Goal: Task Accomplishment & Management: Manage account settings

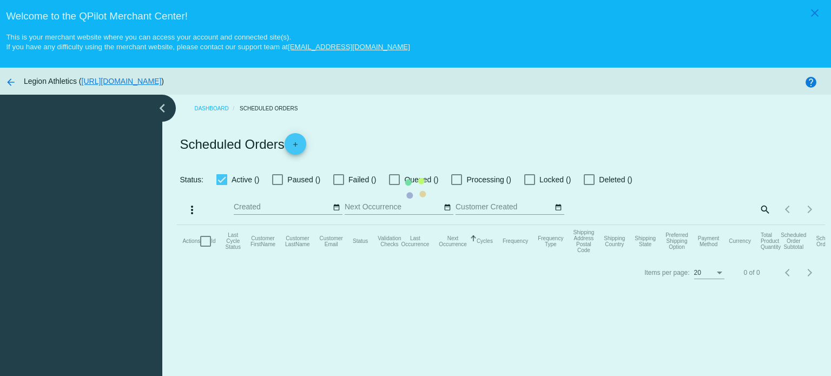
checkbox input "true"
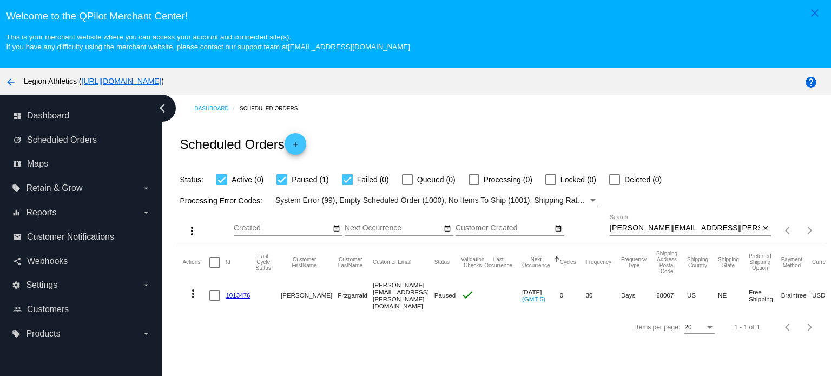
click at [240, 293] on link "1013476" at bounding box center [238, 295] width 24 height 7
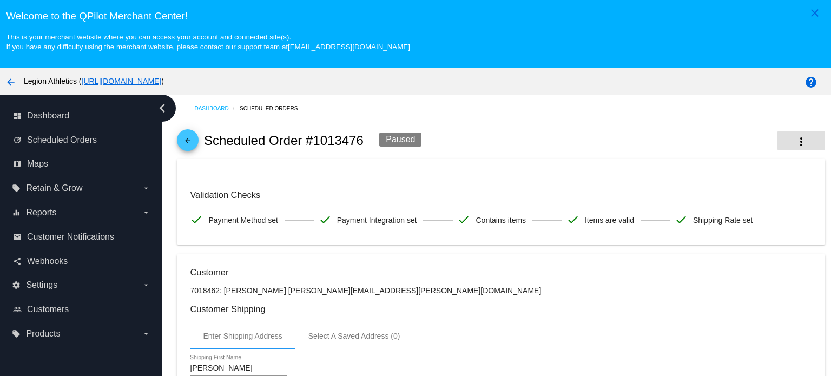
drag, startPoint x: 790, startPoint y: 130, endPoint x: 787, endPoint y: 146, distance: 16.5
click at [790, 133] on div "arrow_back Scheduled Order #1013476 Paused more_vert" at bounding box center [501, 140] width 648 height 37
click at [795, 146] on mat-icon "more_vert" at bounding box center [801, 141] width 13 height 13
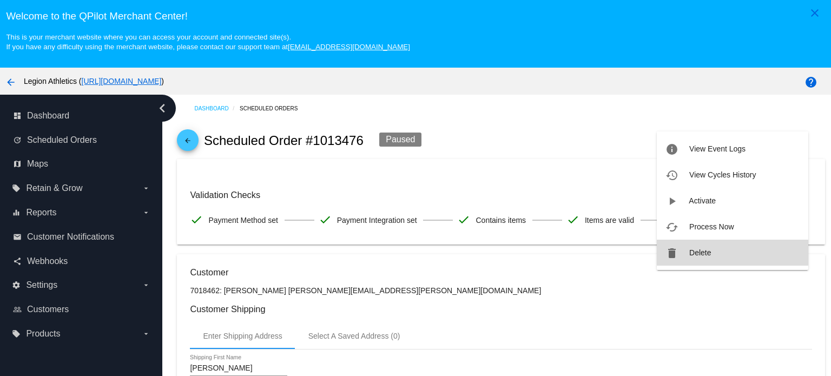
click at [722, 254] on button "delete Delete" at bounding box center [733, 253] width 152 height 26
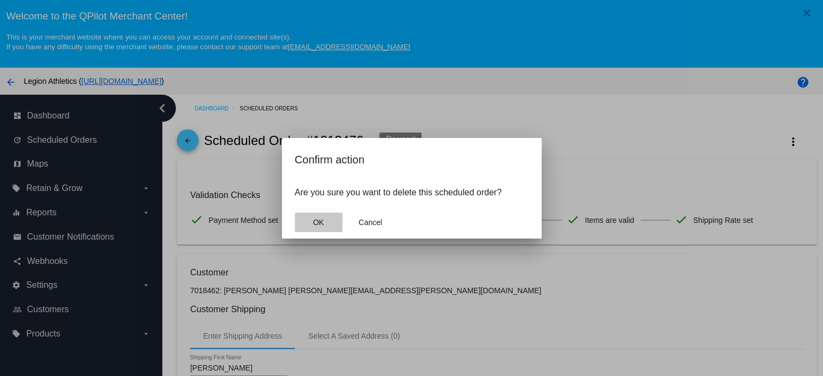
click at [306, 222] on button "OK" at bounding box center [319, 222] width 48 height 19
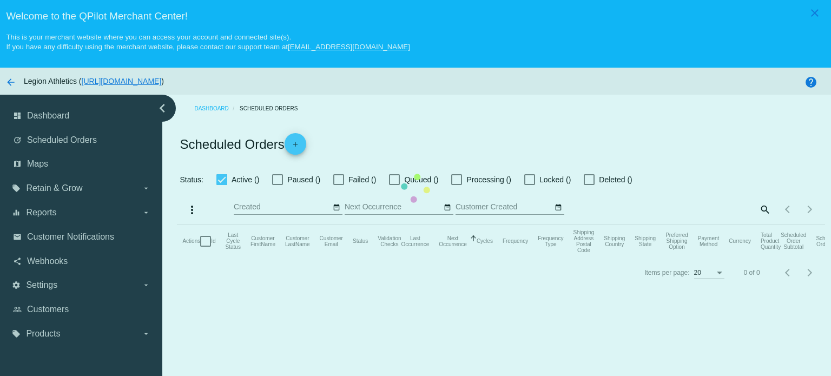
checkbox input "true"
